Goal: Information Seeking & Learning: Find specific page/section

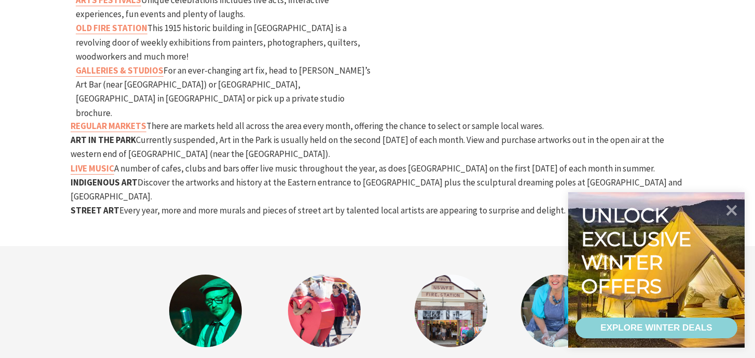
scroll to position [670, 0]
click at [152, 64] on strong "GALLERIES & STUDIOS" at bounding box center [120, 69] width 88 height 11
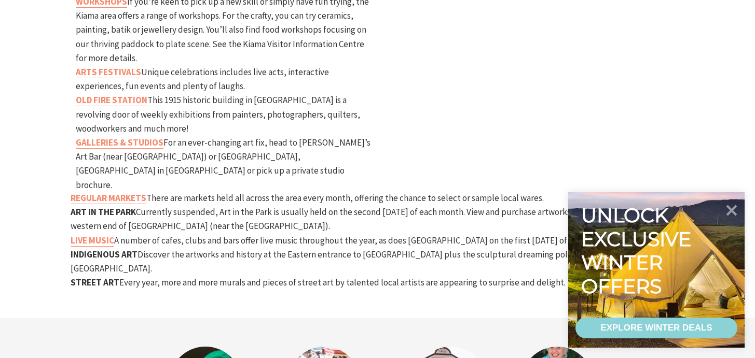
scroll to position [506, 0]
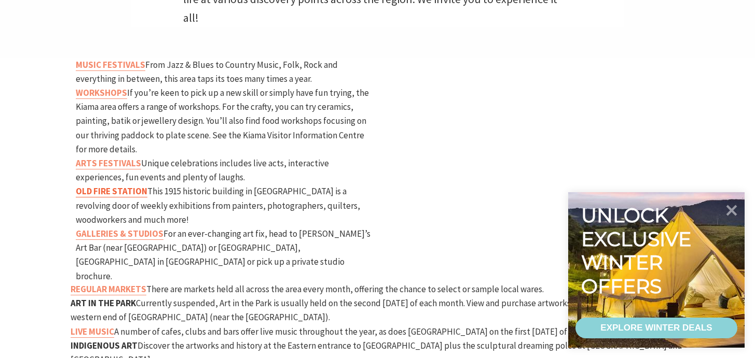
click at [132, 186] on strong "OLD FIRE STATION" at bounding box center [112, 191] width 72 height 11
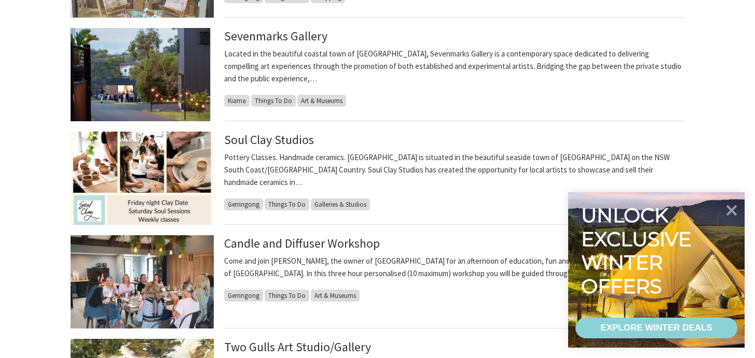
scroll to position [646, 0]
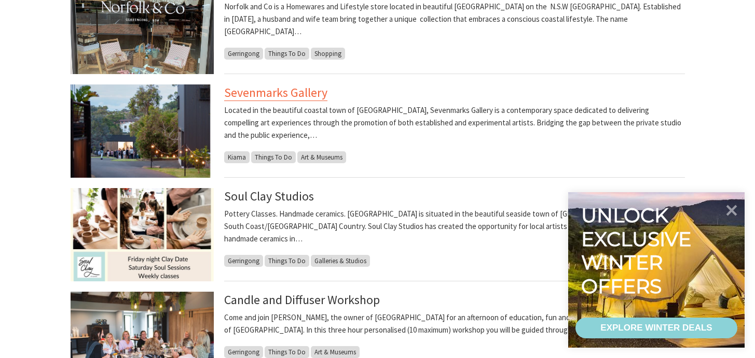
click at [259, 93] on link "Sevenmarks Gallery" at bounding box center [275, 93] width 103 height 17
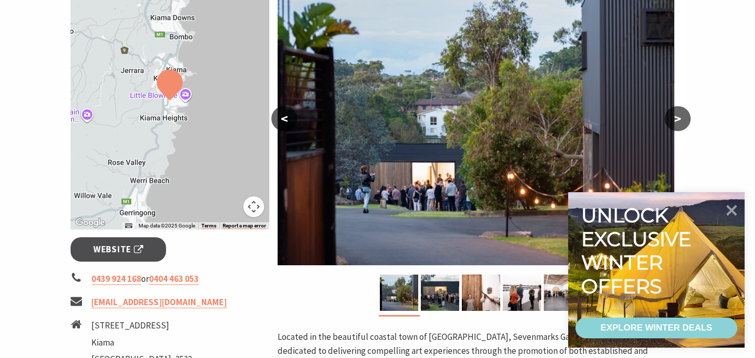
scroll to position [202, 0]
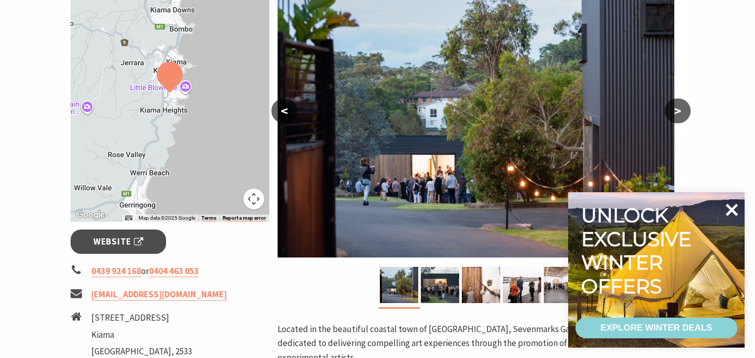
click at [735, 209] on icon at bounding box center [731, 210] width 25 height 25
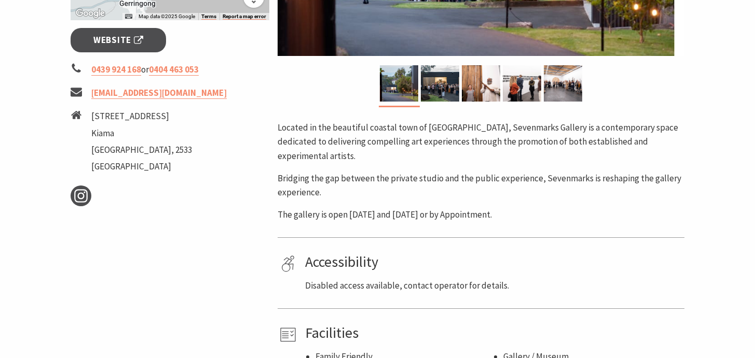
scroll to position [358, 0]
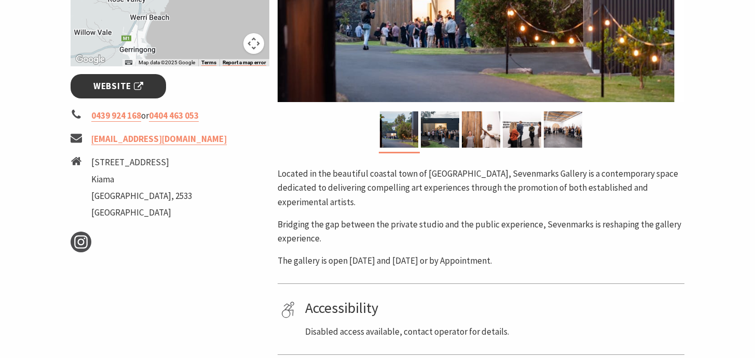
click at [135, 88] on span "Website" at bounding box center [118, 86] width 50 height 14
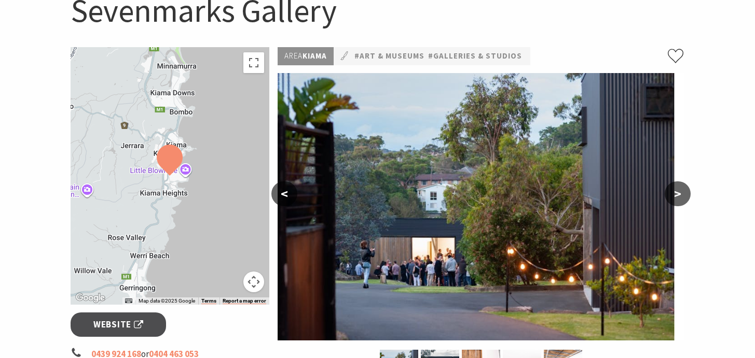
scroll to position [98, 0]
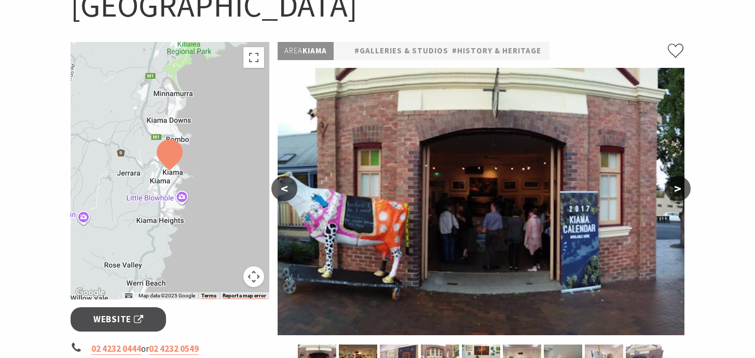
scroll to position [299, 0]
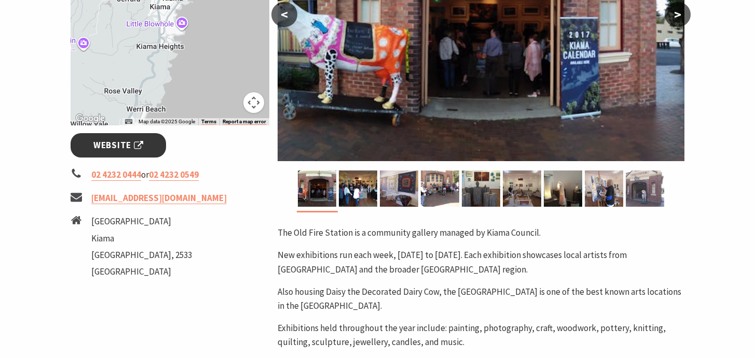
click at [135, 150] on span "Website" at bounding box center [118, 146] width 50 height 14
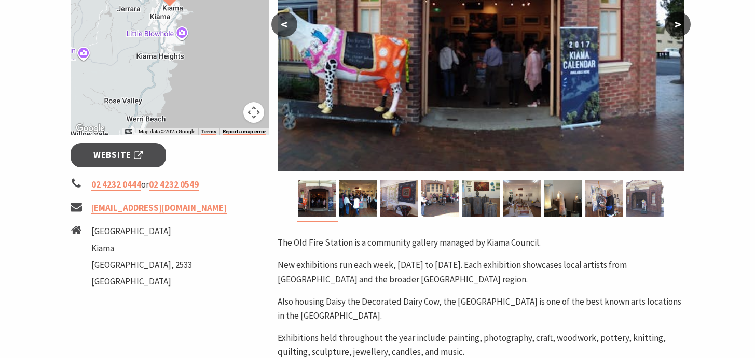
scroll to position [278, 0]
